Goal: Task Accomplishment & Management: Manage account settings

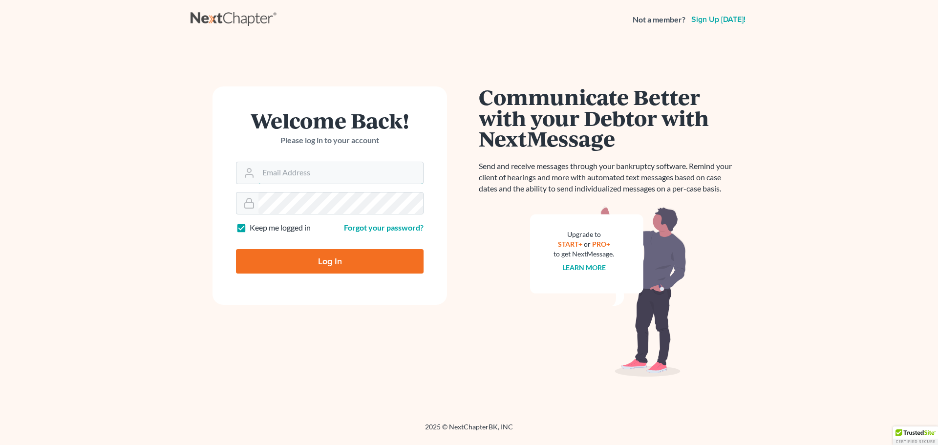
type input "[EMAIL_ADDRESS][DOMAIN_NAME]"
click at [310, 258] on input "Log In" at bounding box center [330, 261] width 188 height 24
type input "Thinking..."
